Goal: Find contact information: Find contact information

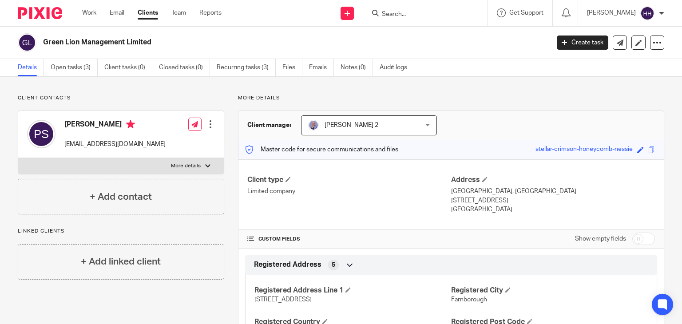
click at [443, 14] on input "Search" at bounding box center [421, 15] width 80 height 8
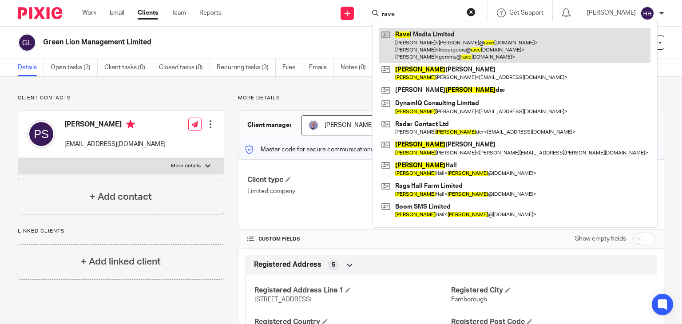
type input "rave"
click at [448, 29] on link at bounding box center [514, 45] width 271 height 35
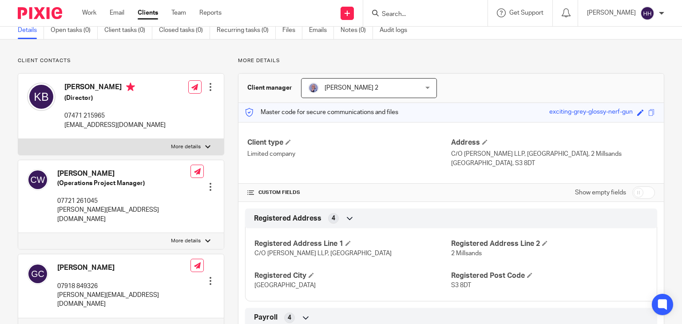
scroll to position [38, 0]
click at [99, 123] on p "kbourgeois@ravelmedia.com" at bounding box center [114, 124] width 101 height 9
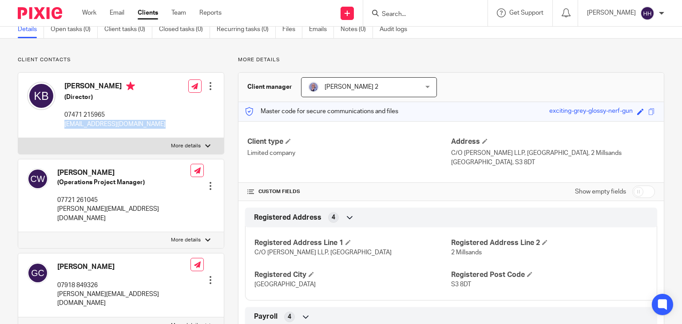
click at [99, 123] on p "kbourgeois@ravelmedia.com" at bounding box center [114, 124] width 101 height 9
copy div "kbourgeois@ravelmedia.com"
drag, startPoint x: 58, startPoint y: 211, endPoint x: 133, endPoint y: 206, distance: 75.7
click at [133, 206] on p "corinne@ravelmedia.com" at bounding box center [123, 214] width 133 height 18
copy p "corinne@ravelmedia.com"
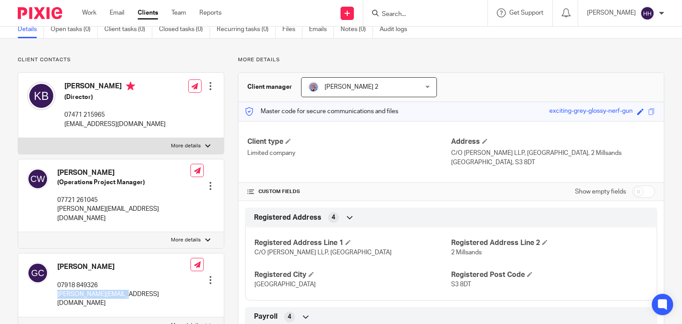
drag, startPoint x: 54, startPoint y: 282, endPoint x: 128, endPoint y: 288, distance: 74.8
click at [128, 288] on div "Gemma Chiarini 07918 849326 gemma@ravelmedia.com Edit contact Create client fro…" at bounding box center [121, 285] width 206 height 64
copy p "gemma@ravelmedia.com"
